Goal: Transaction & Acquisition: Book appointment/travel/reservation

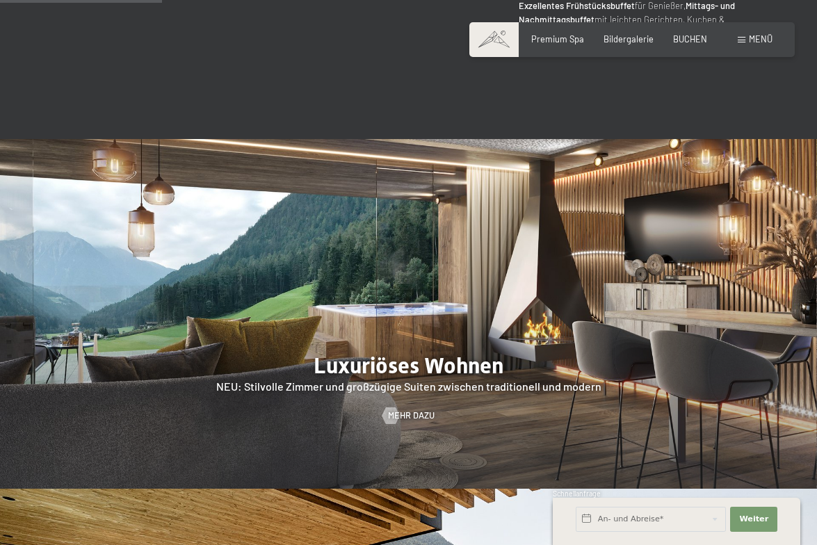
scroll to position [1054, 0]
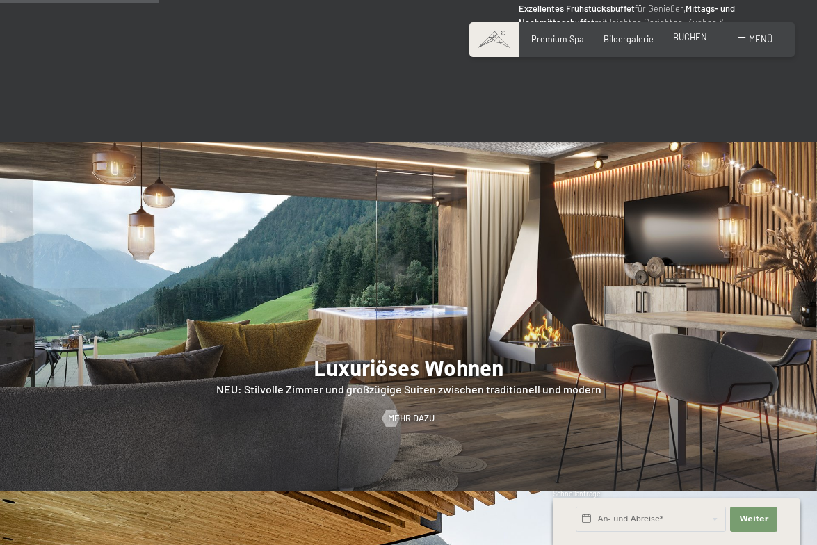
click at [686, 36] on span "BUCHEN" at bounding box center [690, 36] width 34 height 11
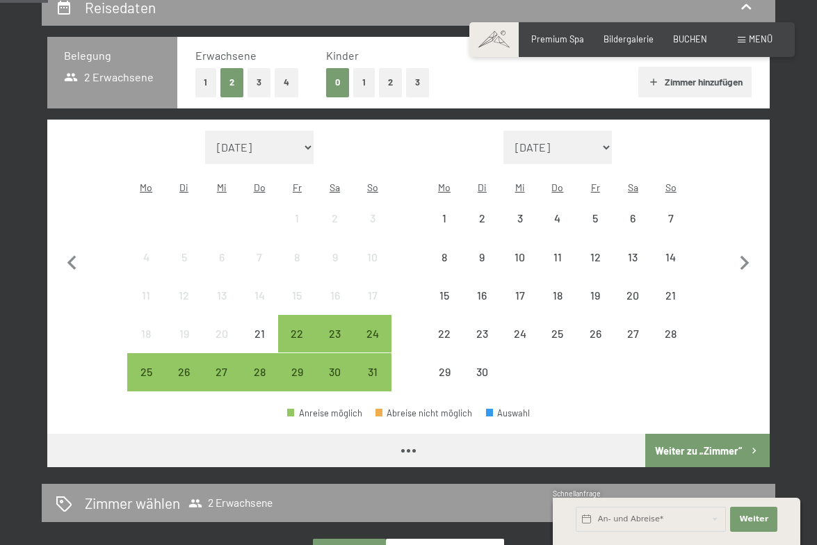
scroll to position [278, 0]
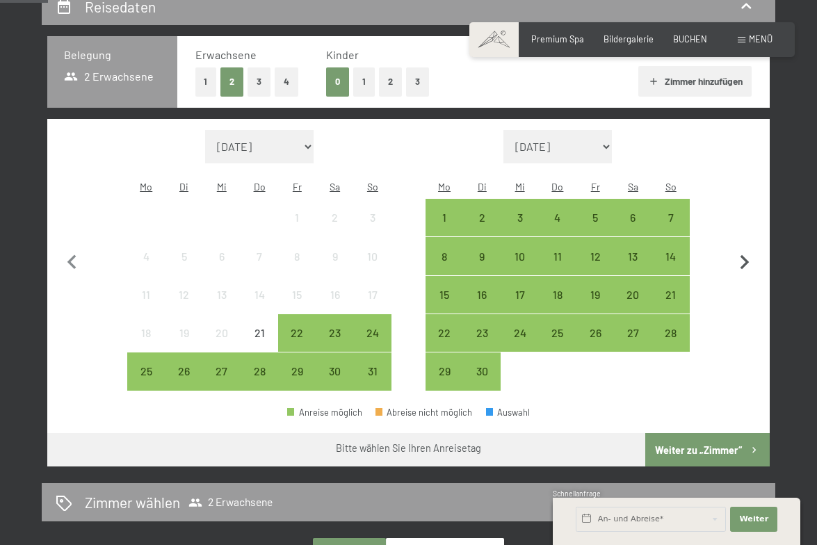
click at [749, 256] on icon "button" at bounding box center [744, 262] width 29 height 29
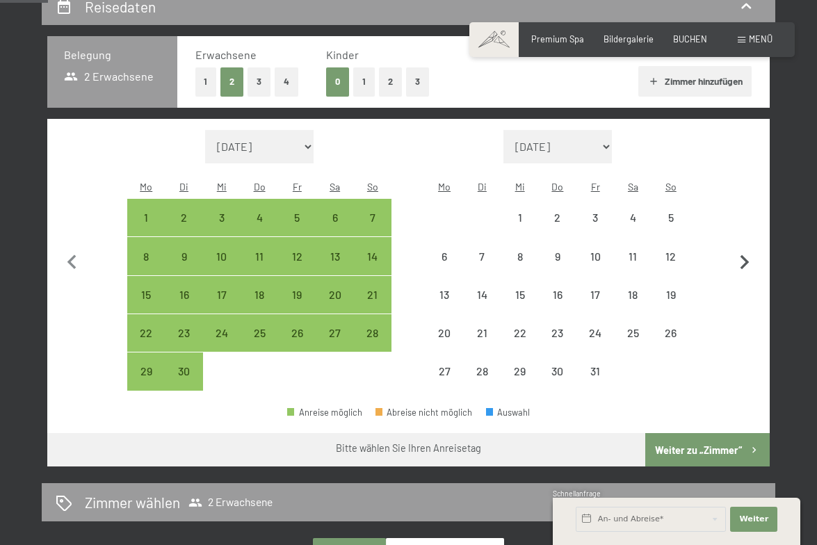
select select "[DATE]"
click at [749, 256] on icon "button" at bounding box center [744, 262] width 29 height 29
select select "[DATE]"
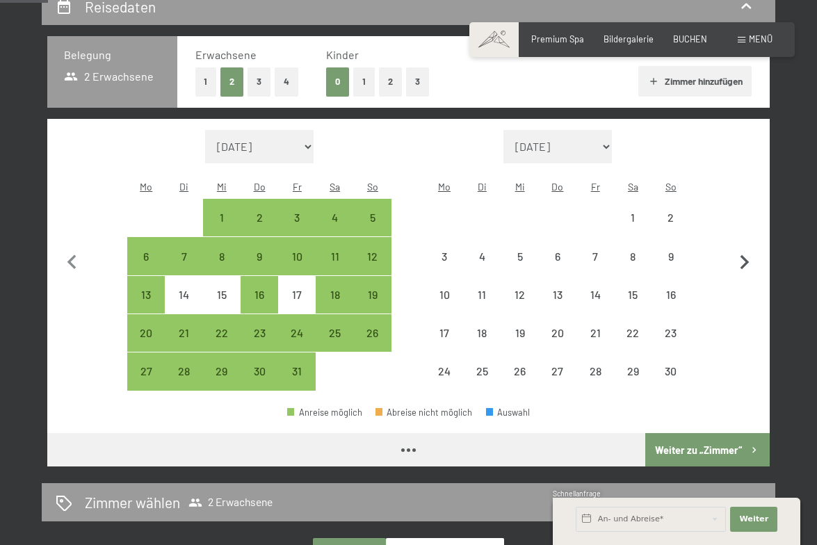
click at [749, 256] on icon "button" at bounding box center [744, 262] width 29 height 29
select select "[DATE]"
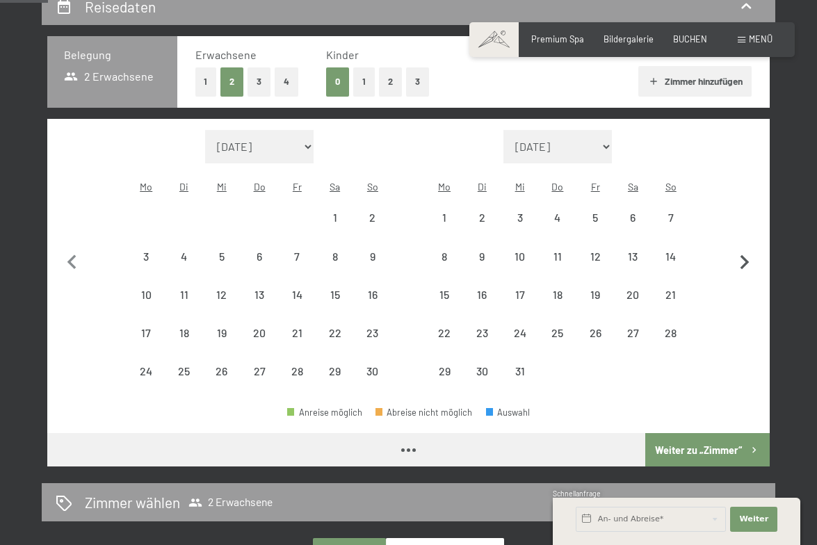
select select "[DATE]"
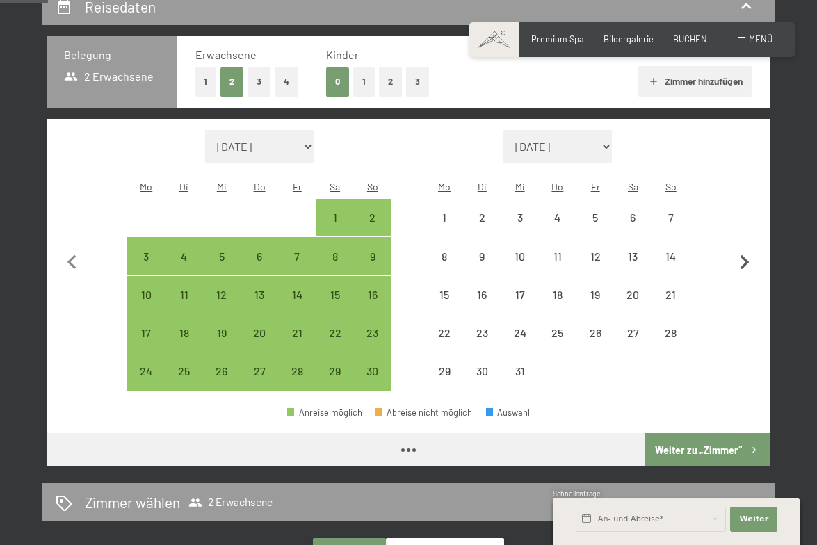
select select "[DATE]"
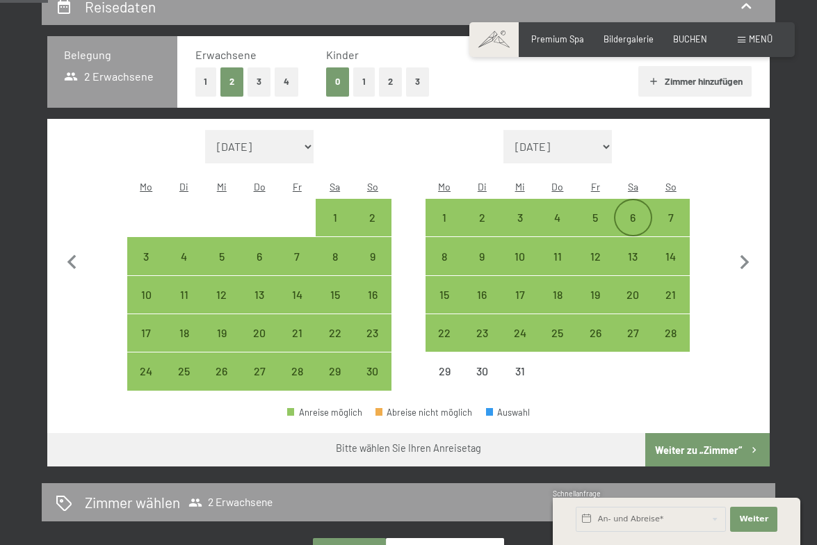
click at [635, 212] on div "6" at bounding box center [632, 229] width 35 height 35
select select "[DATE]"
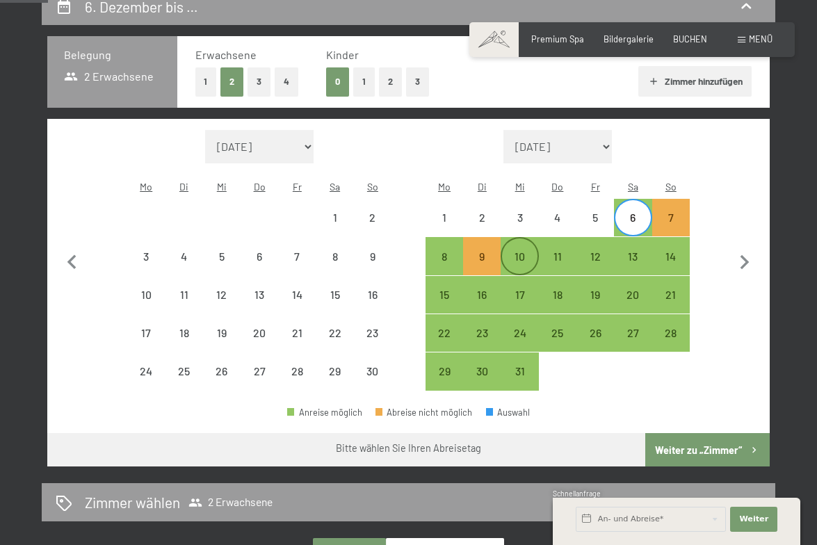
click at [524, 251] on div "10" at bounding box center [519, 268] width 35 height 35
select select "[DATE]"
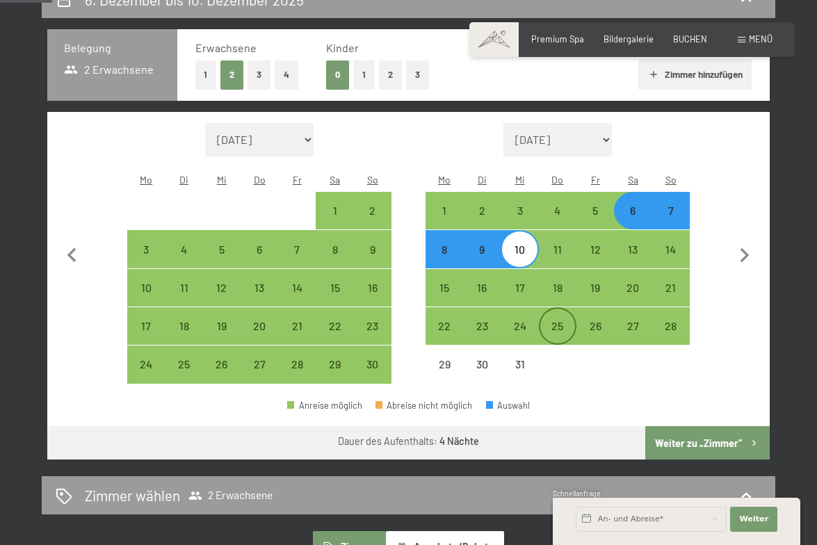
scroll to position [288, 0]
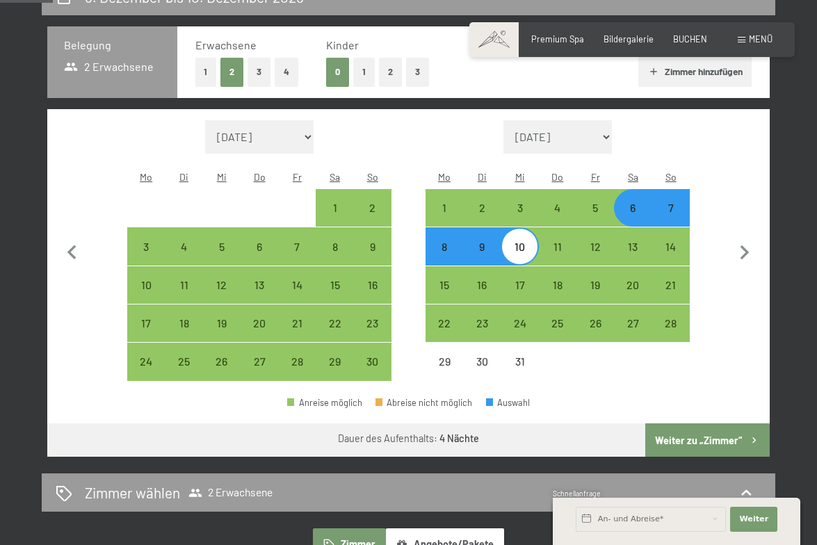
click at [674, 426] on button "Weiter zu „Zimmer“" at bounding box center [707, 439] width 124 height 33
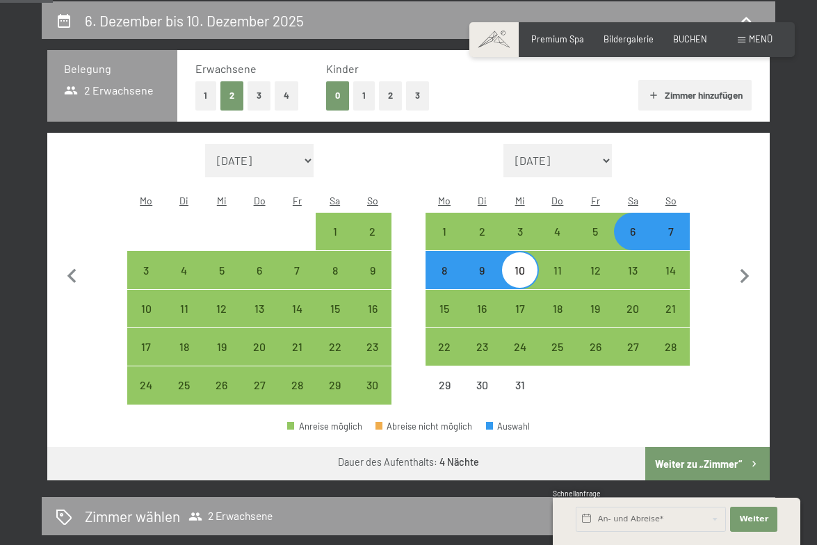
select select "[DATE]"
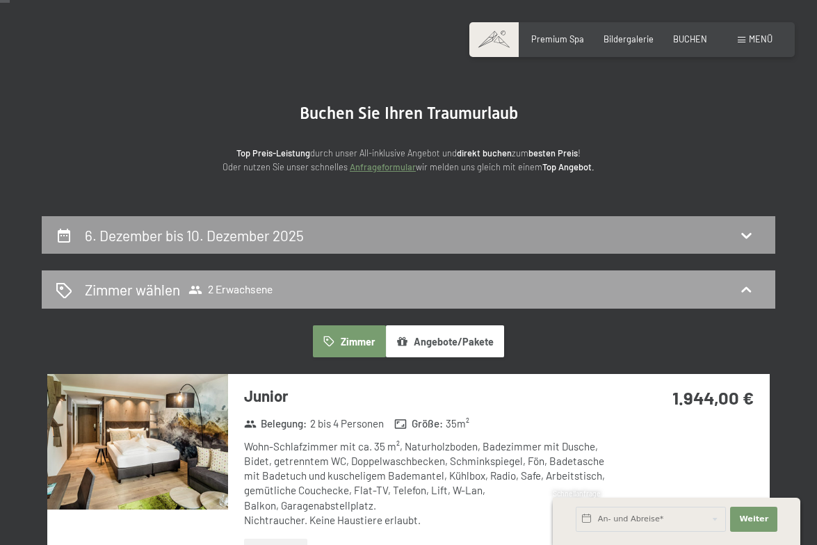
scroll to position [49, 0]
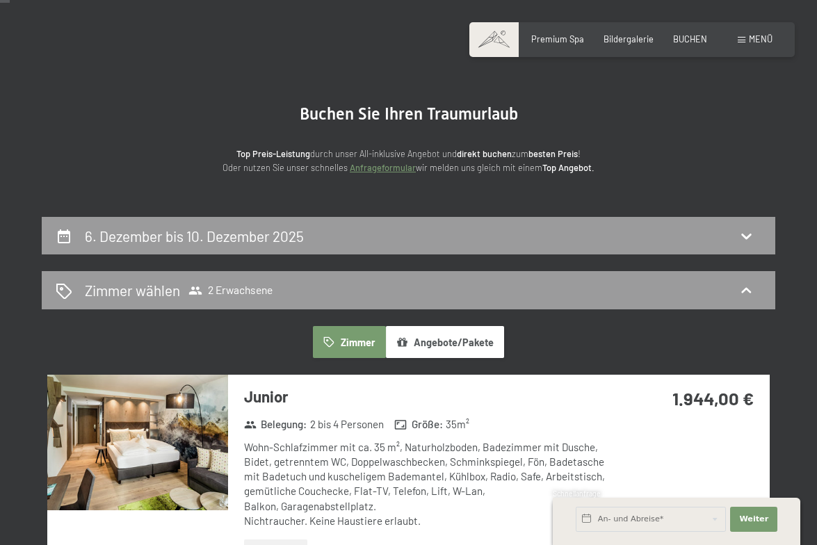
click at [439, 339] on button "Angebote/Pakete" at bounding box center [445, 342] width 118 height 32
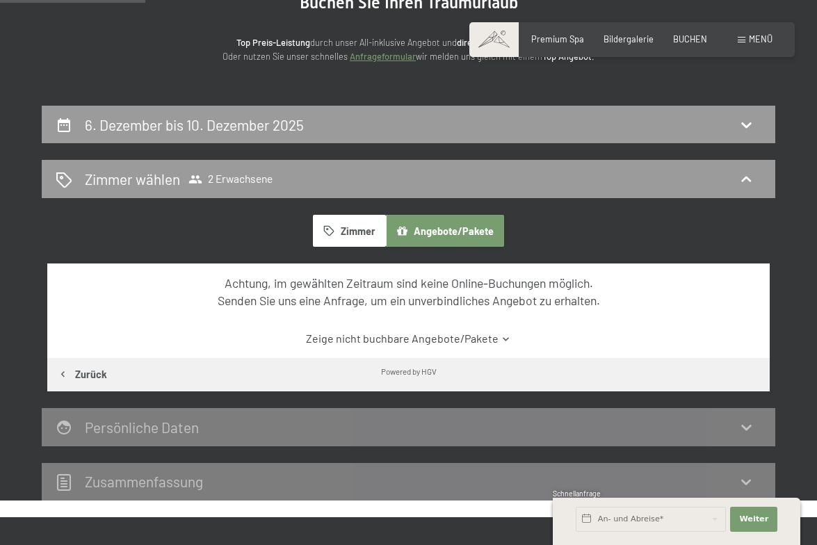
scroll to position [157, 0]
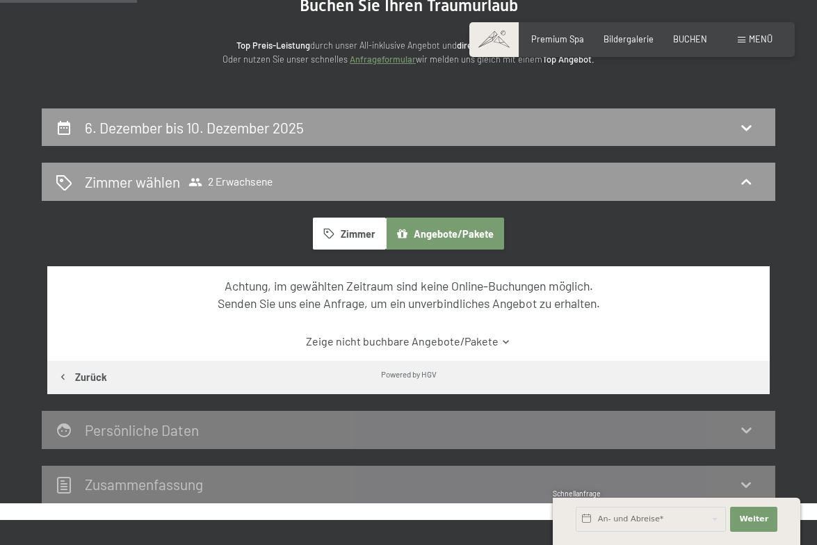
click at [358, 232] on button "Zimmer" at bounding box center [349, 234] width 72 height 32
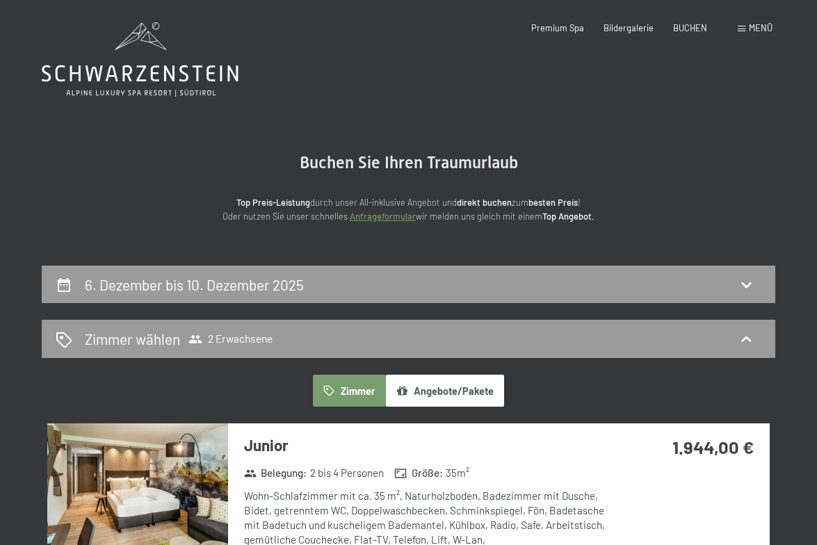
scroll to position [0, 0]
